Goal: Communication & Community: Share content

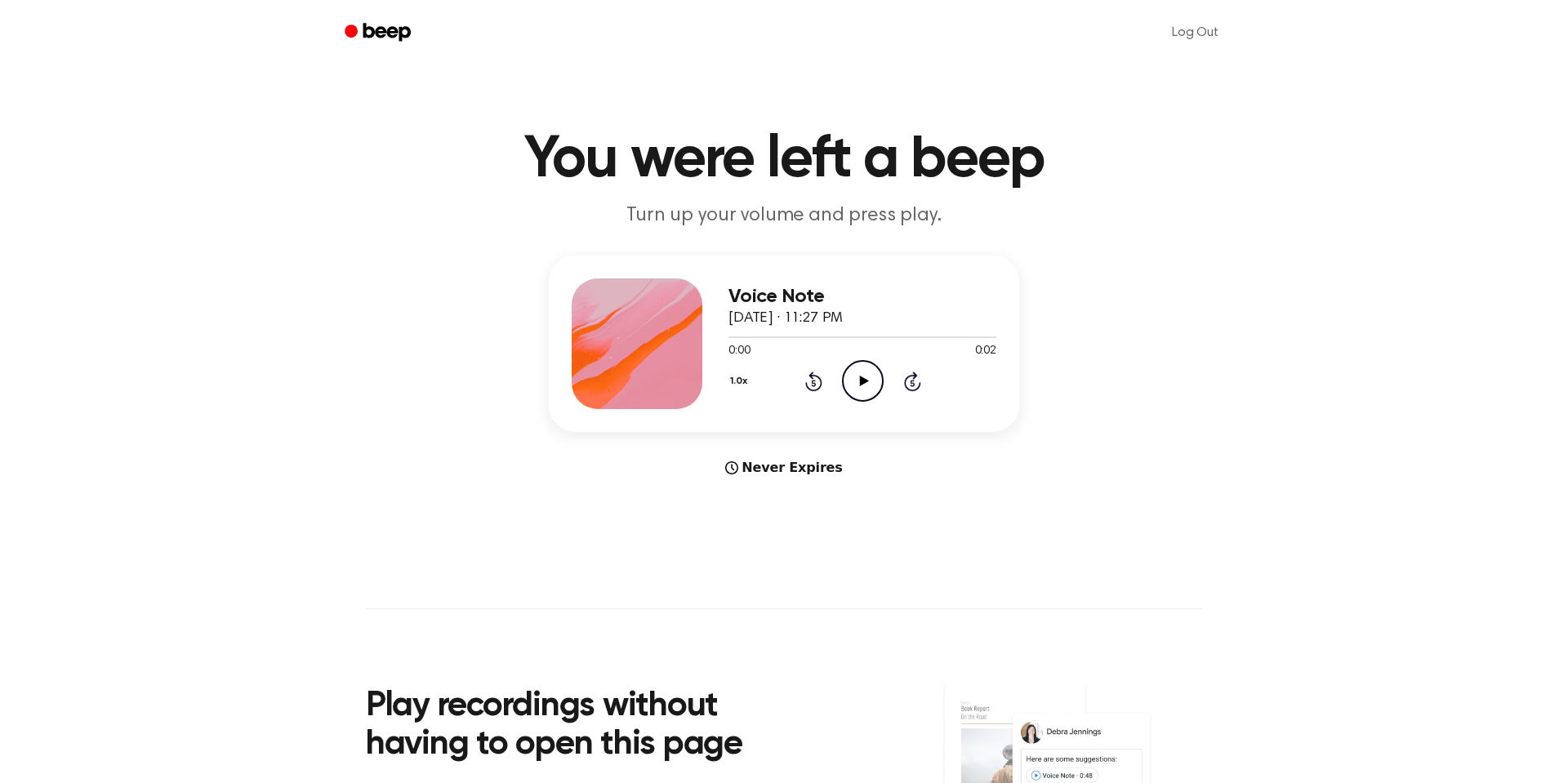
click at [1261, 212] on header "You were left a beep Turn up your volume and press play." at bounding box center [784, 180] width 1528 height 99
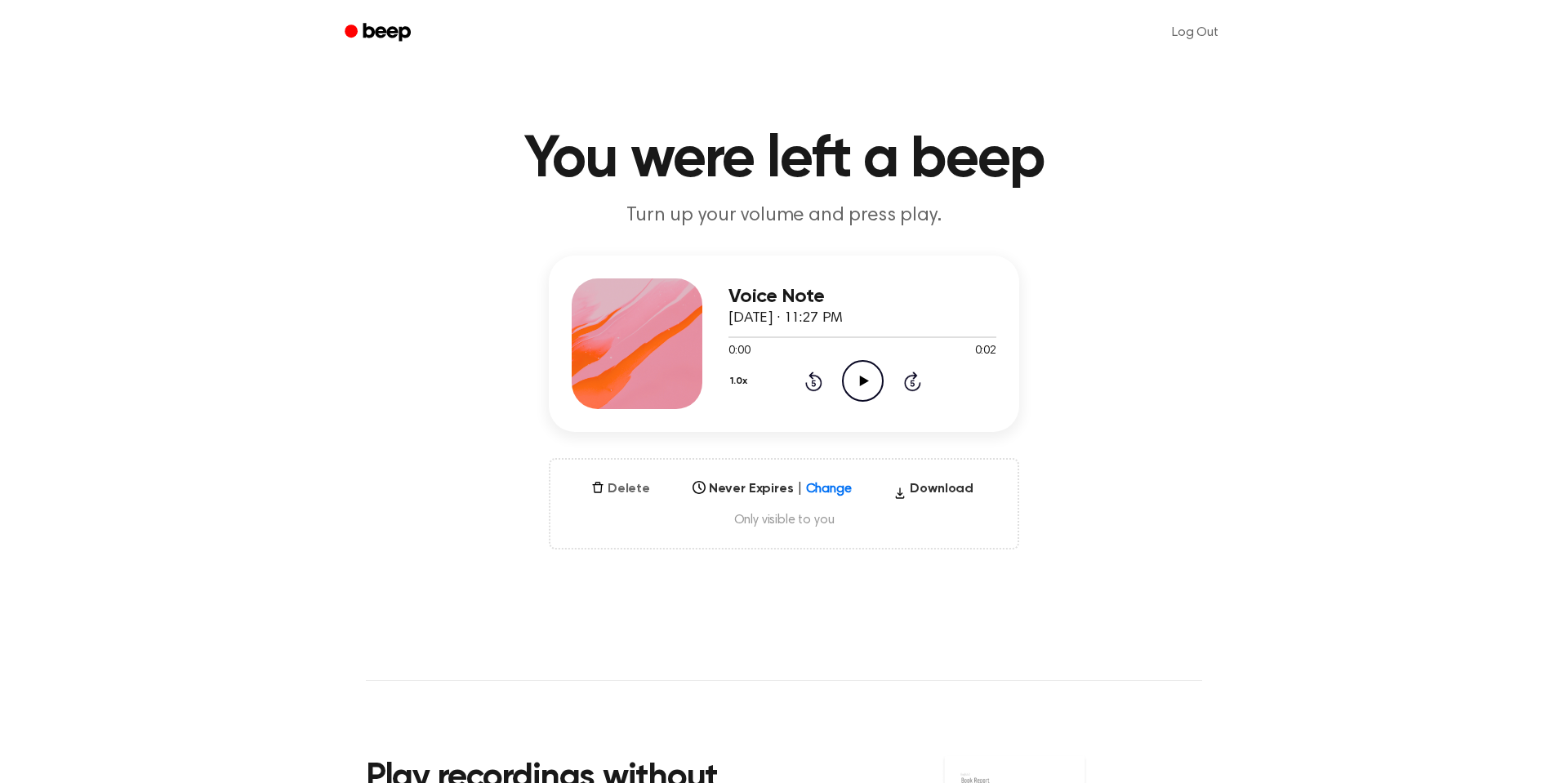
click at [627, 490] on button "Delete" at bounding box center [620, 489] width 72 height 20
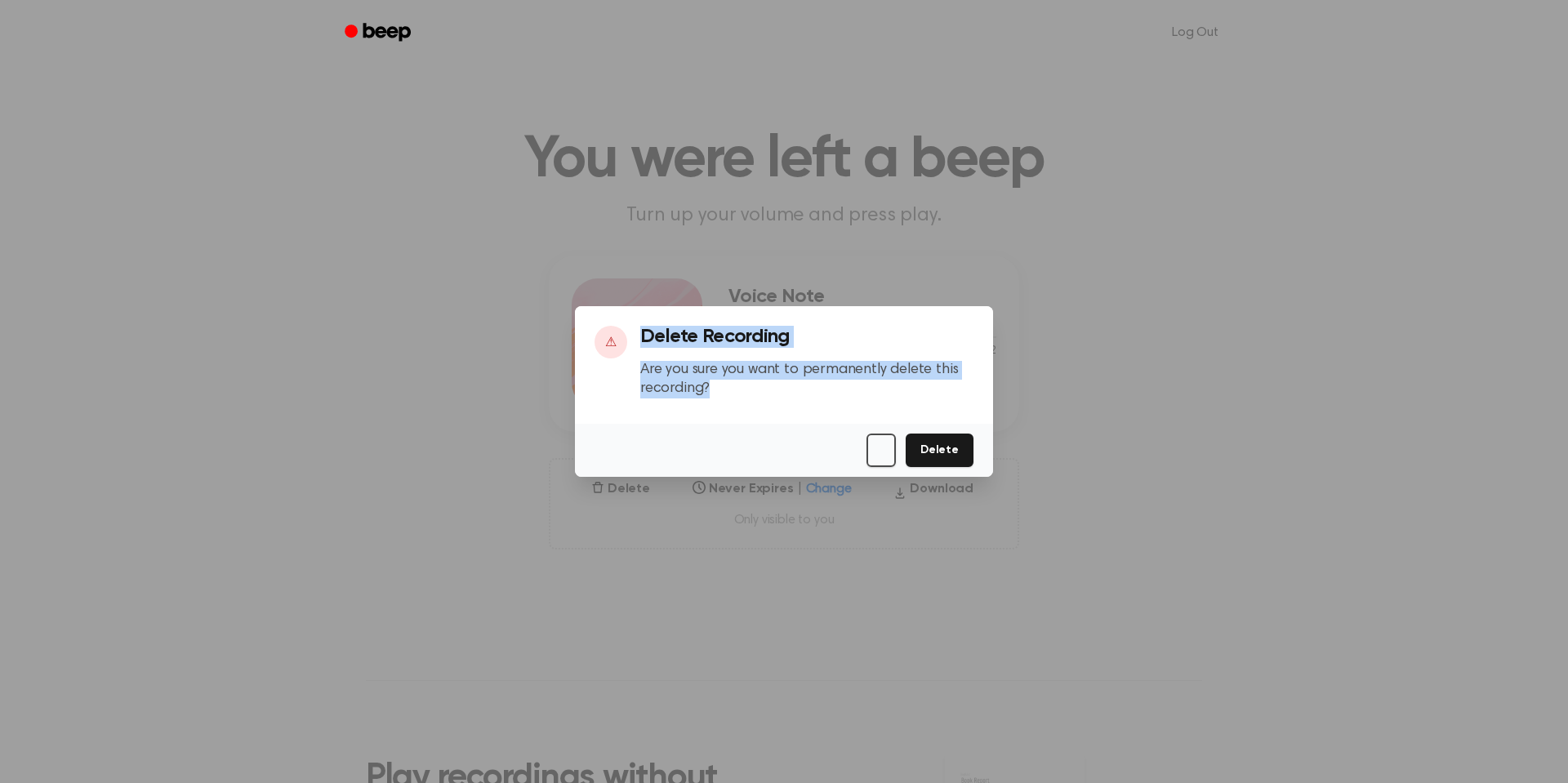
drag, startPoint x: 748, startPoint y: 389, endPoint x: 644, endPoint y: 331, distance: 119.1
click at [644, 331] on div "Delete Recording Are you sure you want to permanently delete this recording?" at bounding box center [807, 368] width 333 height 85
copy div "Delete Recording Are you sure you want to permanently delete this recording?"
click at [888, 457] on button "button" at bounding box center [882, 450] width 30 height 34
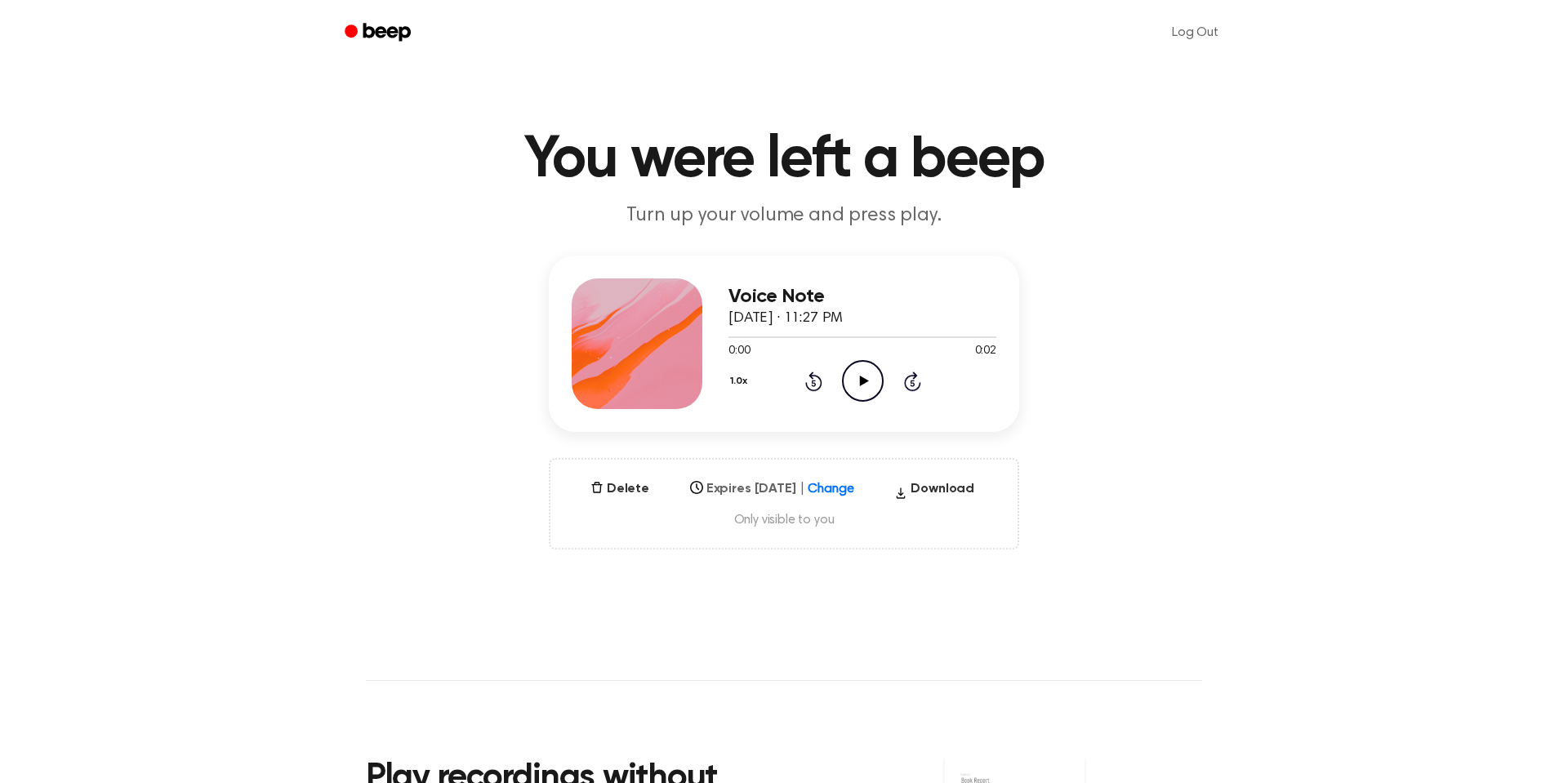
click at [847, 498] on span "Change" at bounding box center [831, 489] width 46 height 20
click at [830, 488] on div "Select..." at bounding box center [756, 483] width 146 height 19
click at [713, 659] on div "In 1 Year" at bounding box center [771, 664] width 177 height 29
click at [658, 595] on main "You were left a beep Turn up your volume and press play. Expiration date update…" at bounding box center [784, 524] width 1568 height 1048
click at [830, 482] on div "Select..." at bounding box center [756, 483] width 146 height 19
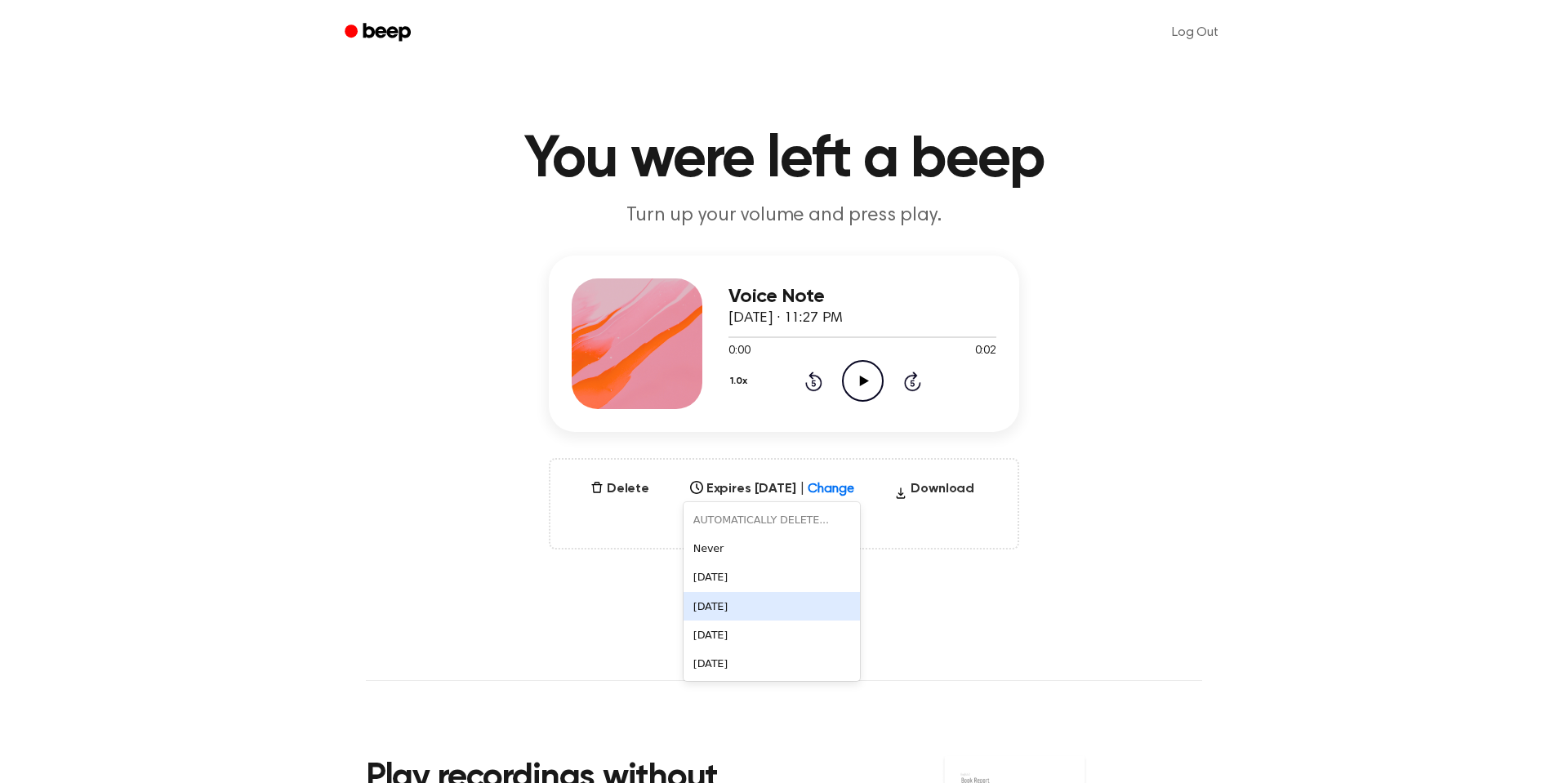
click at [784, 596] on div "In 1 Week" at bounding box center [771, 606] width 177 height 29
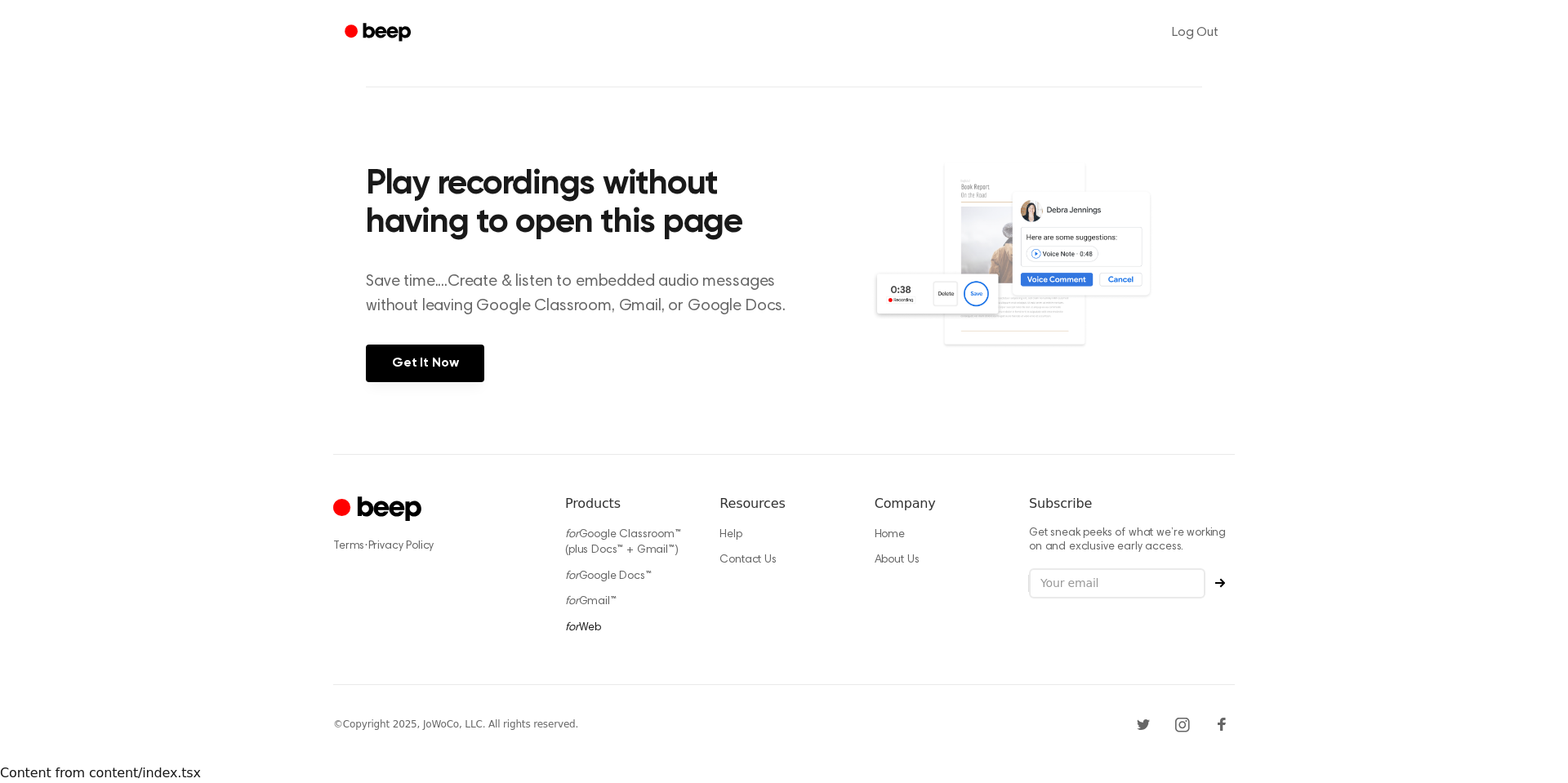
click at [593, 627] on link "for Web" at bounding box center [583, 628] width 36 height 12
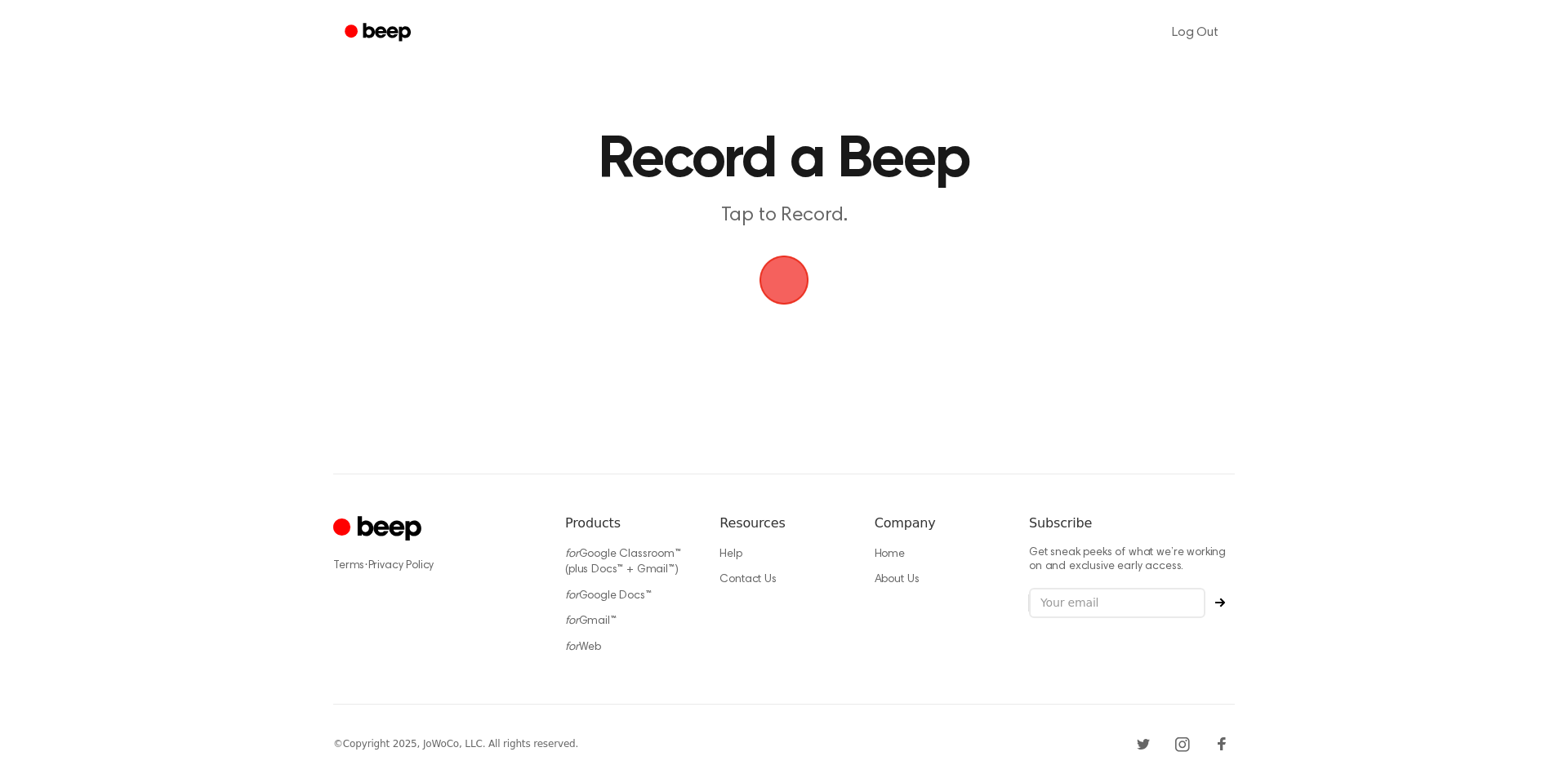
click at [816, 251] on main "Record a Beep Tap to Record." at bounding box center [784, 198] width 1568 height 395
click at [797, 271] on span "button" at bounding box center [784, 280] width 77 height 77
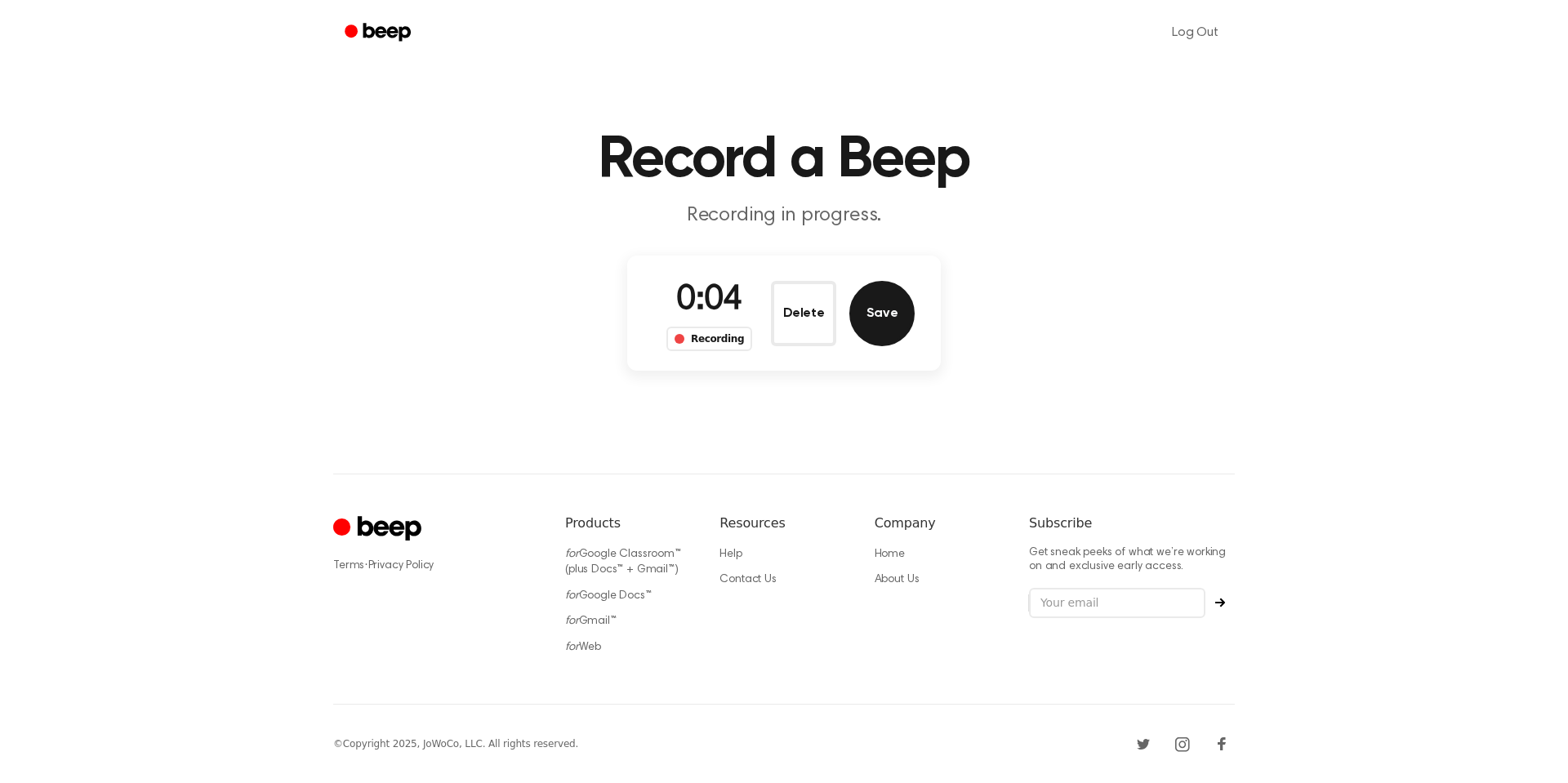
click at [864, 306] on button "Save" at bounding box center [882, 313] width 65 height 65
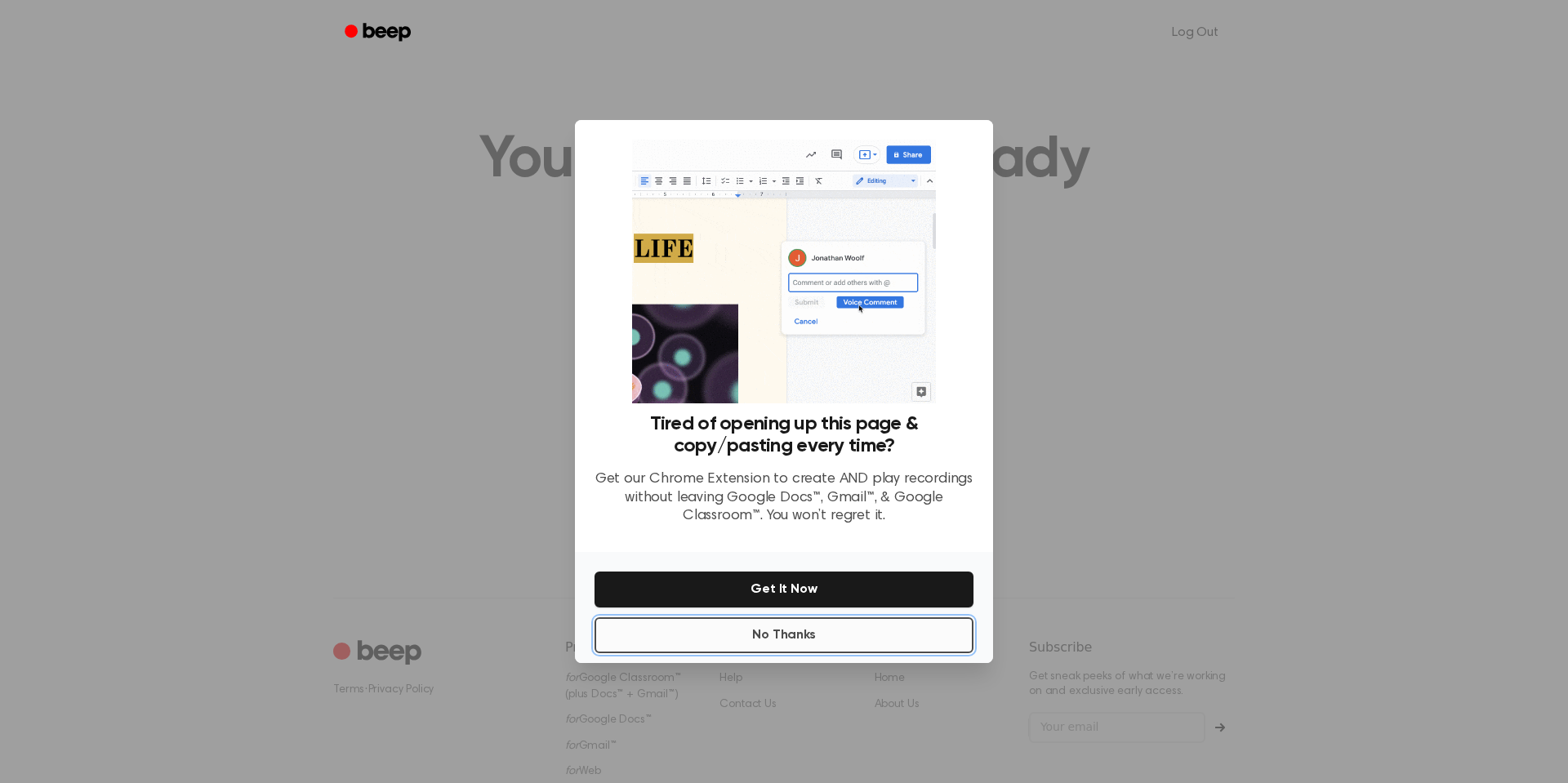
click at [762, 635] on button "No Thanks" at bounding box center [784, 636] width 379 height 36
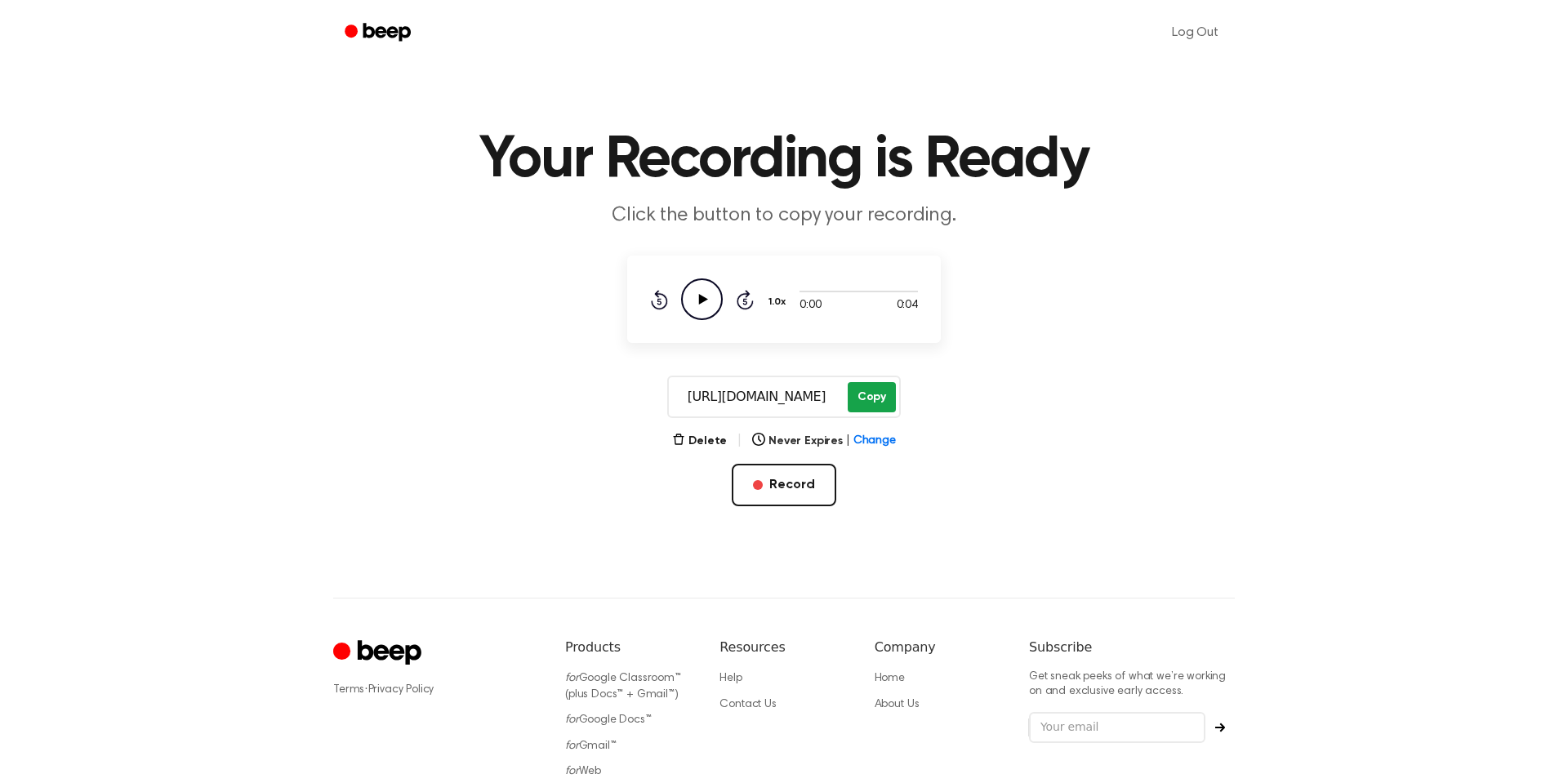
click at [854, 398] on button "Copy" at bounding box center [872, 397] width 49 height 30
click at [822, 446] on button "Never Expires | Change" at bounding box center [824, 441] width 144 height 17
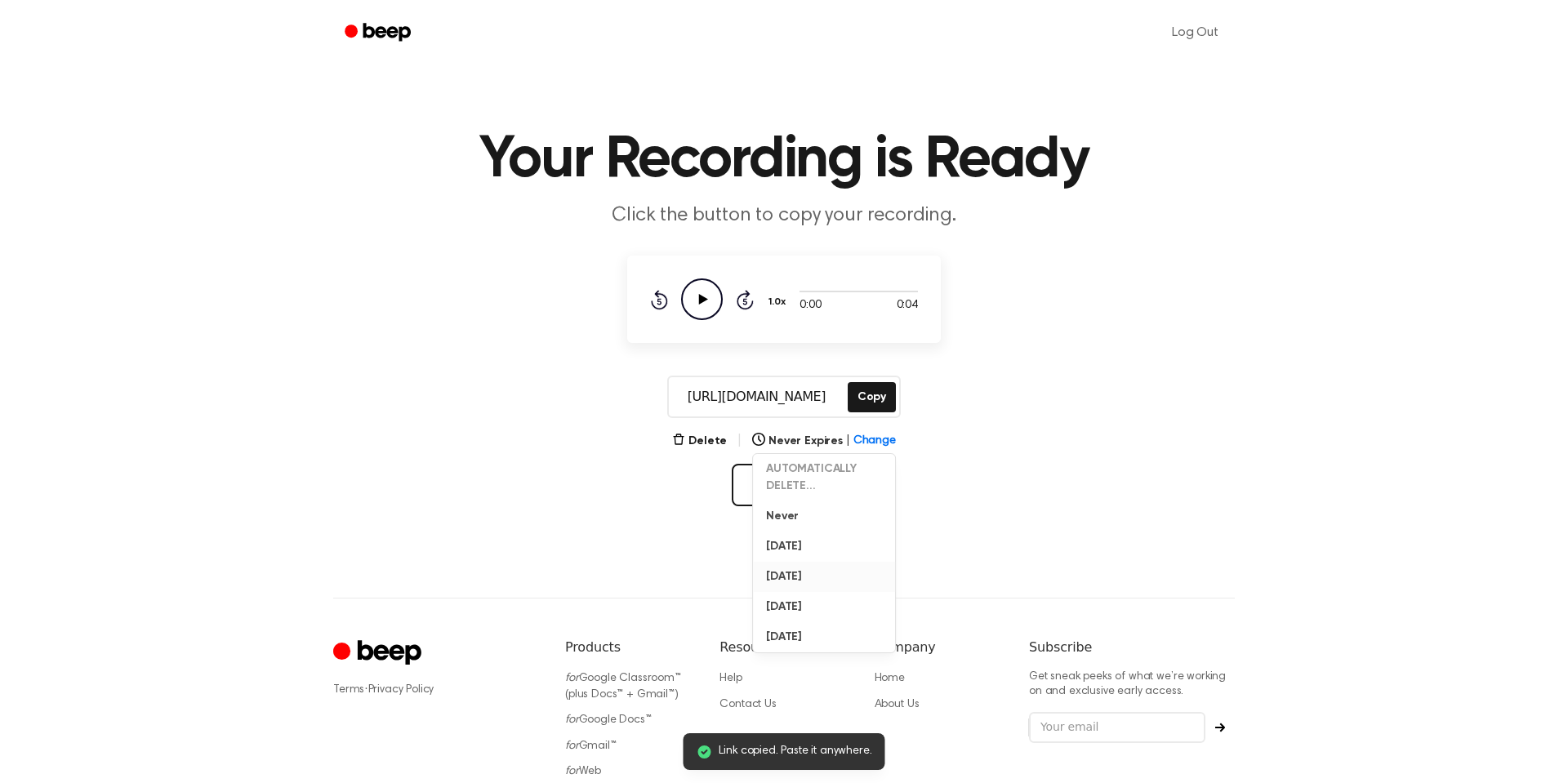
click at [803, 582] on button "In 1 Week" at bounding box center [824, 577] width 142 height 30
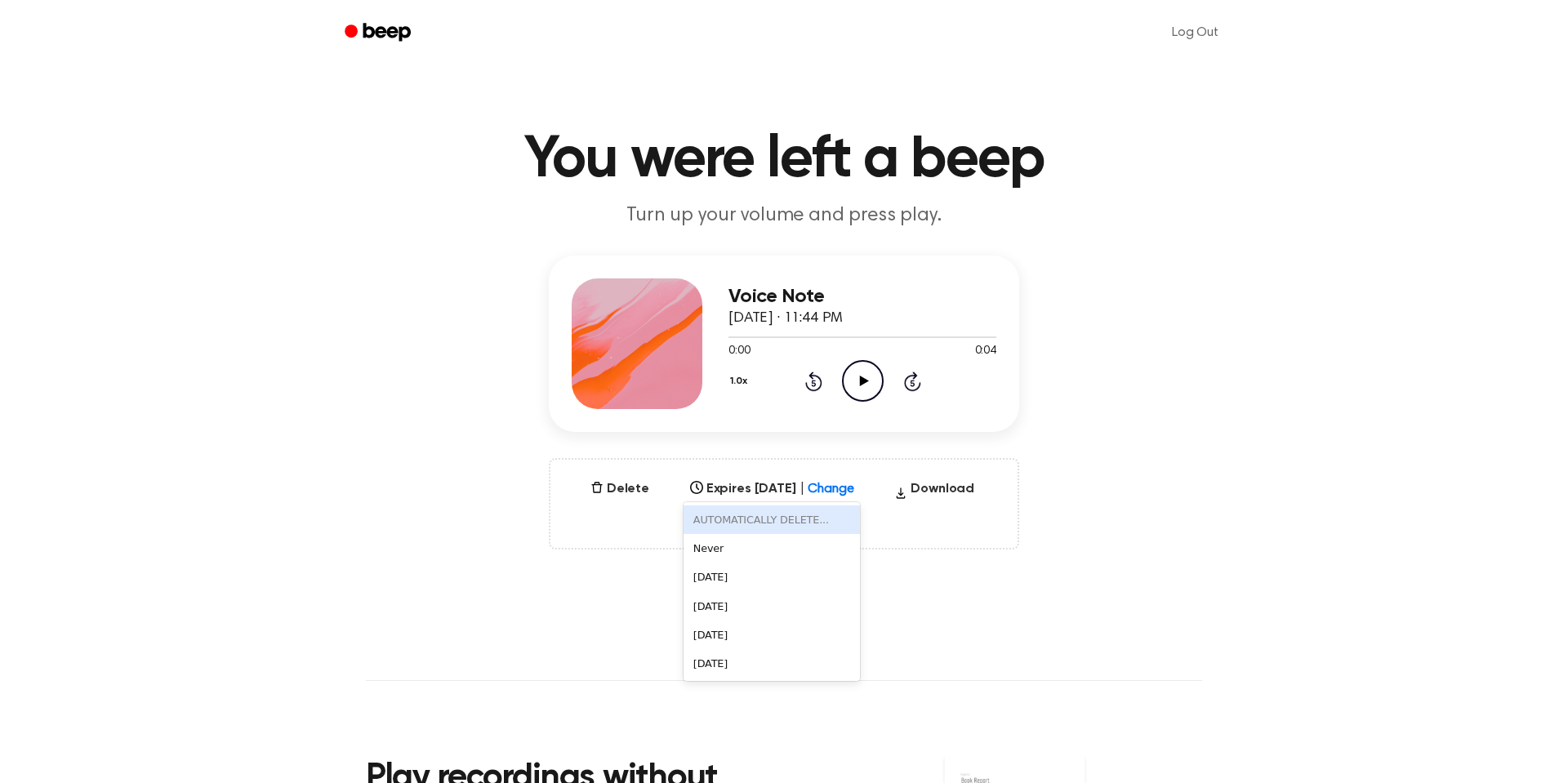
click at [821, 487] on div "Select..." at bounding box center [756, 483] width 129 height 16
drag, startPoint x: 885, startPoint y: 487, endPoint x: 897, endPoint y: 487, distance: 12.0
click at [884, 487] on div "Delete Expires Sep 18, 2025 | Change Select... Download Only visible to you" at bounding box center [784, 504] width 470 height 91
click at [919, 496] on button "Download" at bounding box center [933, 492] width 93 height 26
